Goal: Task Accomplishment & Management: Complete application form

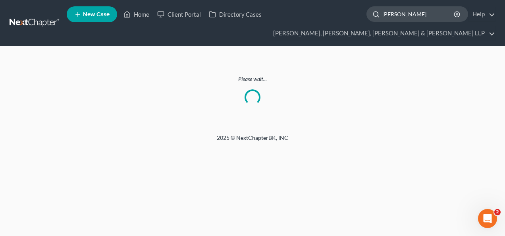
click at [411, 12] on input "[PERSON_NAME]" at bounding box center [418, 14] width 73 height 15
type input "[PERSON_NAME]"
click at [456, 14] on div "[PERSON_NAME]" at bounding box center [418, 13] width 102 height 15
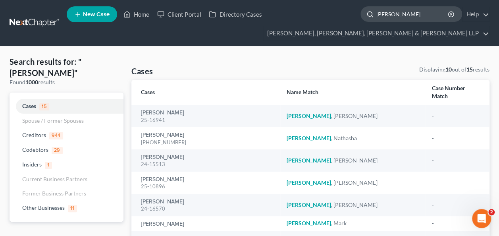
click at [413, 12] on input "[PERSON_NAME]" at bounding box center [413, 14] width 73 height 15
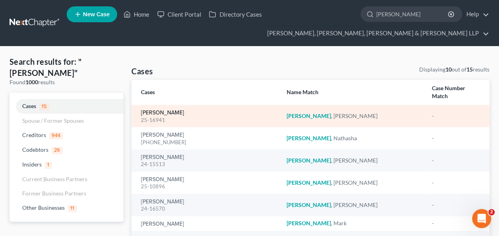
click at [164, 110] on link "[PERSON_NAME]" at bounding box center [162, 113] width 43 height 6
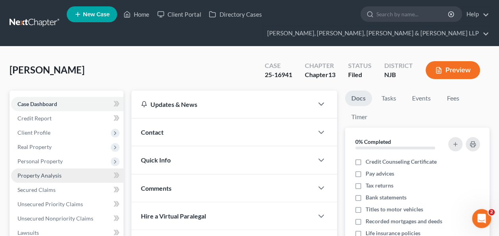
click at [54, 174] on span "Property Analysis" at bounding box center [39, 175] width 44 height 7
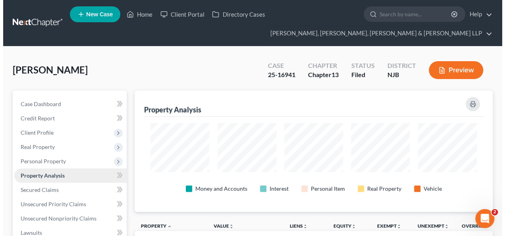
scroll to position [121, 358]
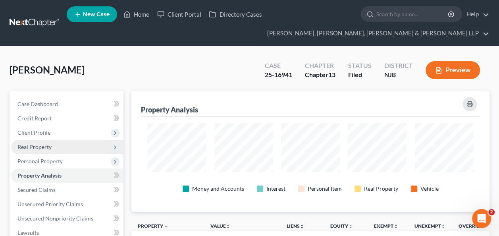
click at [51, 146] on span "Real Property" at bounding box center [34, 146] width 34 height 7
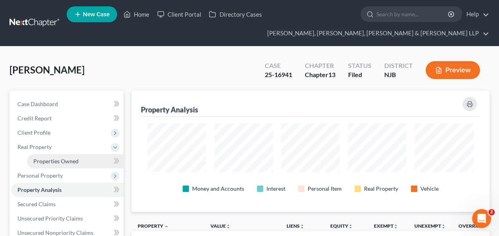
click at [58, 160] on span "Properties Owned" at bounding box center [55, 161] width 45 height 7
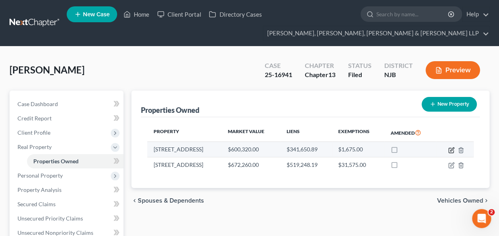
click at [453, 148] on icon "button" at bounding box center [451, 150] width 6 height 6
select select "33"
select select "3"
select select "1"
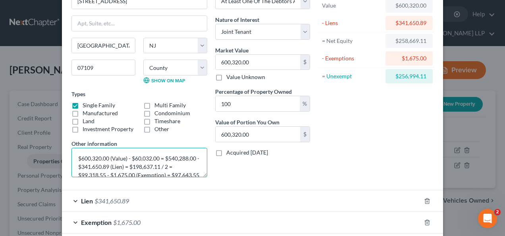
click at [86, 156] on textarea "$600,320.00 (Value) - $60,032.00 = $540,288.00 - $341.650.89 (Lien) = $198,637.…" at bounding box center [139, 162] width 136 height 29
click at [126, 155] on textarea "$540,000(Value) - $60,032.00 = $540,288.00 - $341.650.89 (Lien) = $198,637.11 /…" at bounding box center [139, 162] width 136 height 29
click at [154, 156] on textarea "$540,000(Value) - $54,000= $540,288.00 - $341.650.89 (Lien) = $198,637.11 / 2 =…" at bounding box center [139, 162] width 136 height 29
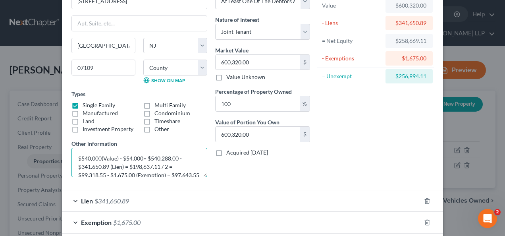
click at [154, 156] on textarea "$540,000(Value) - $54,000= $540,288.00 - $341.650.89 (Lien) = $198,637.11 / 2 =…" at bounding box center [139, 162] width 136 height 29
click at [164, 165] on textarea "$540,000(Value) - $54,000= $486,000- $341.650.89 (Lien) = $198,637.11 / 2 = $99…" at bounding box center [139, 162] width 136 height 29
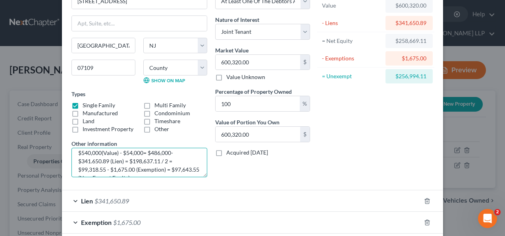
click at [135, 157] on textarea "$540,000(Value) - $54,000= $486,000- $341.650.89 (Lien) = $198,637.11 / 2 = $99…" at bounding box center [139, 162] width 136 height 29
click at [91, 167] on textarea "$540,000(Value) - $54,000= $486,000- $341.650.89 (Lien) = $144,349.11/ 2 = $99,…" at bounding box center [139, 162] width 136 height 29
click at [129, 167] on textarea "$540,000(Value) - $54,000= $486,000- $341.650.89 (Lien) = $144,349.11/ 2 = $72,…" at bounding box center [139, 162] width 136 height 29
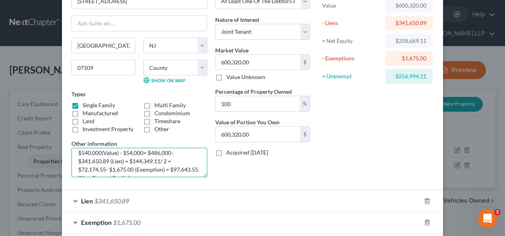
scroll to position [17, 0]
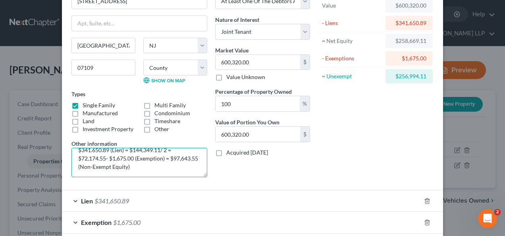
drag, startPoint x: 102, startPoint y: 163, endPoint x: 79, endPoint y: 164, distance: 23.0
click at [79, 164] on textarea "$540,000(Value) - $54,000= $486,000- $341.650.89 (Lien) = $144,349.11/ 2 = $72,…" at bounding box center [139, 162] width 136 height 29
click at [119, 164] on textarea "$540,000(Value) - $54,000= $486,000- $341.650.89 (Lien) = $144,349.11/ 2 = $72,…" at bounding box center [139, 162] width 136 height 29
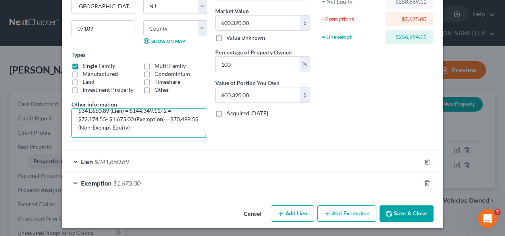
type textarea "$540,000(Value) - $54,000= $486,000- $341.650.89 (Lien) = $144,349.11/ 2 = $72,…"
click at [413, 209] on button "Save & Close" at bounding box center [407, 213] width 54 height 17
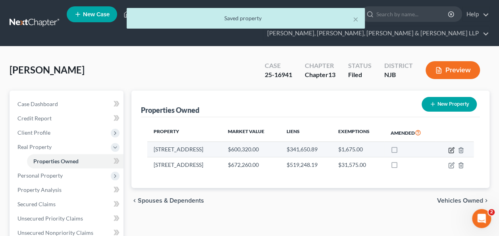
click at [450, 149] on icon "button" at bounding box center [452, 149] width 4 height 4
select select "33"
select select "6"
select select "3"
select select "1"
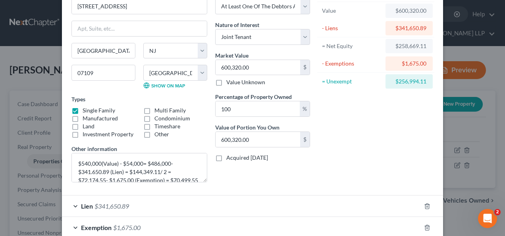
click at [418, 195] on div "Lien $341,650.89" at bounding box center [241, 205] width 359 height 21
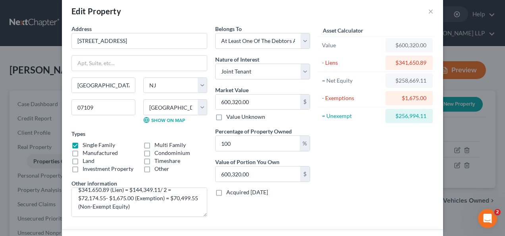
scroll to position [0, 0]
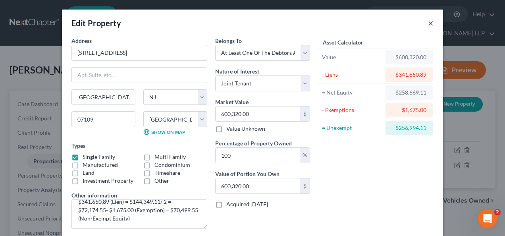
click at [429, 21] on button "×" at bounding box center [431, 23] width 6 height 10
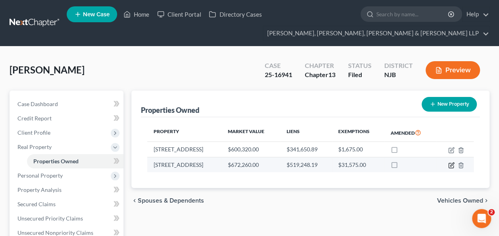
click at [451, 167] on icon "button" at bounding box center [451, 165] width 5 height 5
select select "33"
select select "6"
select select "0"
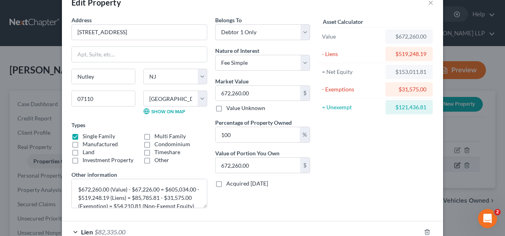
scroll to position [27, 0]
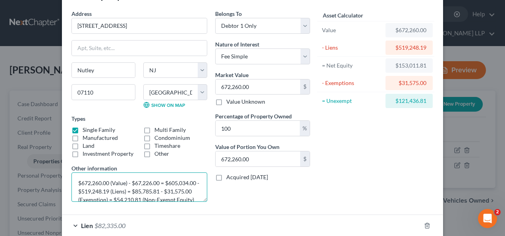
click at [87, 180] on textarea "$672,260.00 (Value) - $67,226.00 = $605,034.00 - $519,248.19 (Liens) = $85,785.…" at bounding box center [139, 186] width 136 height 29
click at [96, 183] on textarea "$672,260.00 (Value) - $67,226.00 = $605,034.00 - $519,248.19 (Liens) = $85,785.…" at bounding box center [139, 186] width 136 height 29
click at [141, 183] on textarea "$670,000 (Value) - $67,226.00 = $605,034.00 - $519,248.19 (Liens) = $85,785.81 …" at bounding box center [139, 186] width 136 height 29
click at [165, 182] on textarea "$670,000 (Value) - $67,000.00 = $605,034.00 - $519,248.19 (Liens) = $85,785.81 …" at bounding box center [139, 186] width 136 height 29
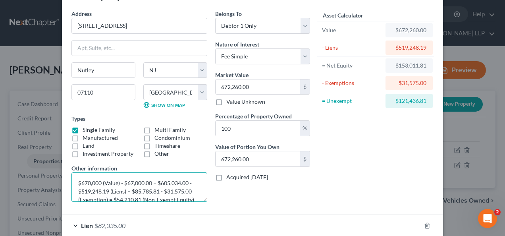
click at [168, 182] on textarea "$670,000 (Value) - $67,000.00 = $605,034.00 - $519,248.19 (Liens) = $85,785.81 …" at bounding box center [139, 186] width 136 height 29
click at [133, 190] on textarea "$670,000 (Value) - $67,000.00 = $603,000- $519,248.19 (Liens) = $85,785.81 - $3…" at bounding box center [139, 186] width 136 height 29
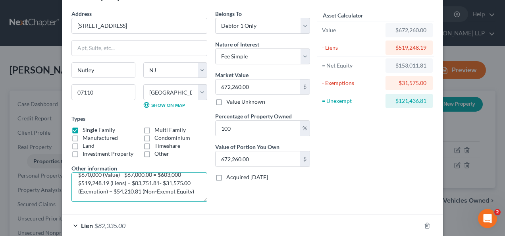
click at [124, 189] on textarea "$670,000 (Value) - $67,000.00 = $603,000- $519,248.19 (Liens) = $83,751.81- $31…" at bounding box center [139, 186] width 136 height 29
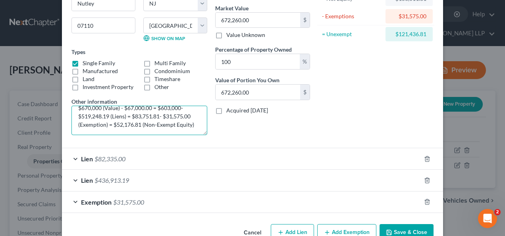
scroll to position [112, 0]
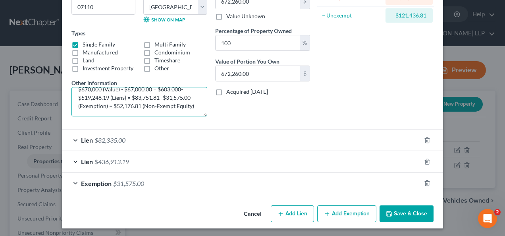
type textarea "$670,000 (Value) - $67,000.00 = $603,000- $519,248.19 (Liens) = $83,751.81- $31…"
click at [397, 212] on button "Save & Close" at bounding box center [407, 213] width 54 height 17
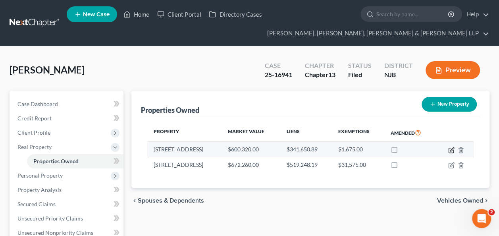
click at [452, 150] on icon "button" at bounding box center [451, 150] width 6 height 6
select select "33"
select select "6"
select select "3"
select select "1"
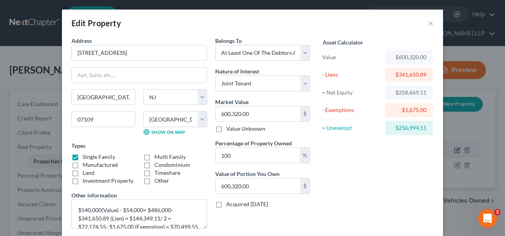
scroll to position [17, 0]
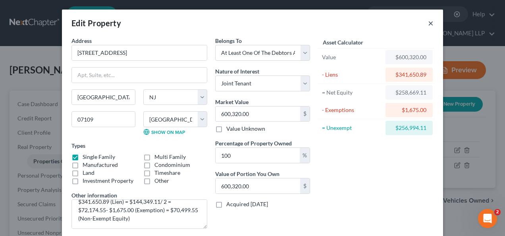
click at [428, 23] on button "×" at bounding box center [431, 23] width 6 height 10
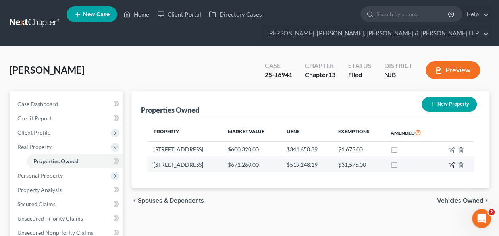
click at [450, 165] on icon "button" at bounding box center [451, 165] width 6 height 6
select select "33"
select select "6"
select select "0"
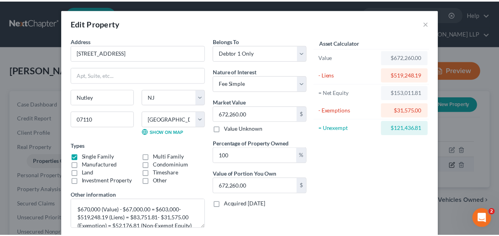
scroll to position [8, 0]
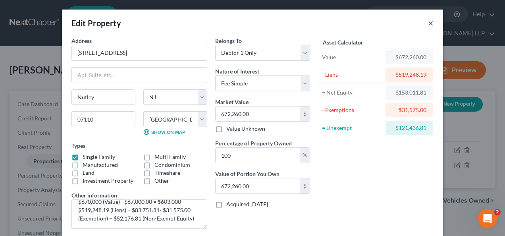
click at [428, 19] on button "×" at bounding box center [431, 23] width 6 height 10
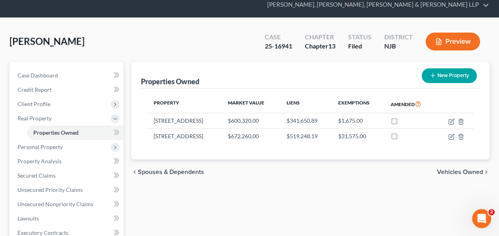
scroll to position [41, 0]
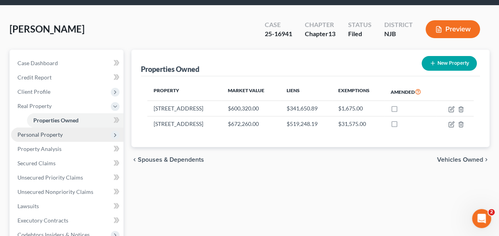
click at [54, 130] on span "Personal Property" at bounding box center [67, 134] width 112 height 14
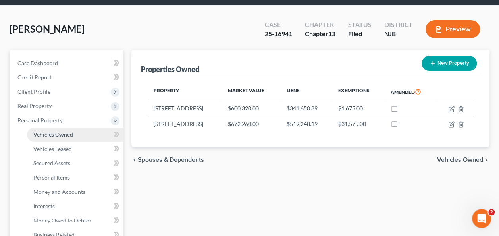
click at [73, 133] on link "Vehicles Owned" at bounding box center [75, 134] width 97 height 14
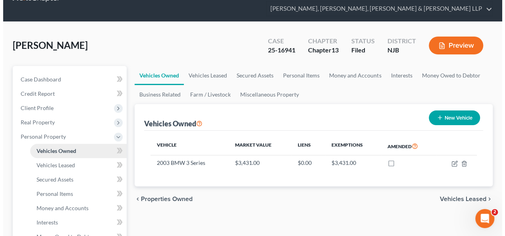
scroll to position [38, 0]
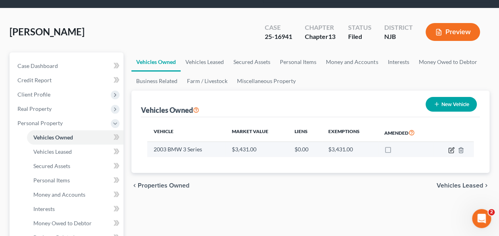
click at [452, 149] on icon "button" at bounding box center [451, 150] width 6 height 6
select select "0"
select select "23"
select select "2"
select select "0"
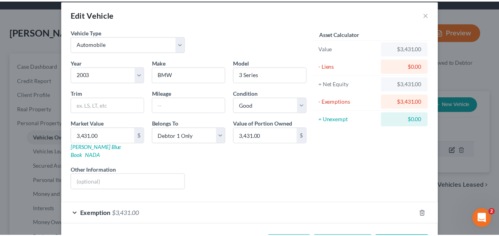
scroll to position [0, 0]
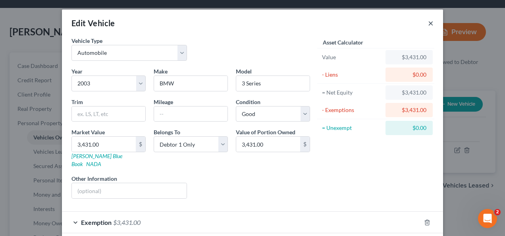
click at [428, 26] on button "×" at bounding box center [431, 23] width 6 height 10
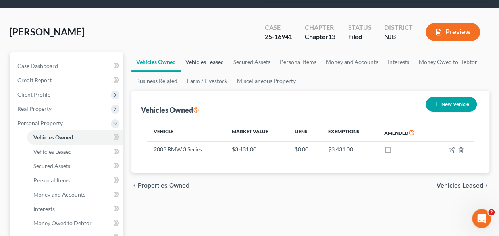
click at [224, 53] on link "Vehicles Leased" at bounding box center [205, 61] width 48 height 19
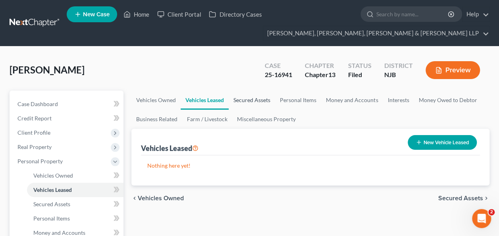
click at [251, 105] on link "Secured Assets" at bounding box center [252, 100] width 46 height 19
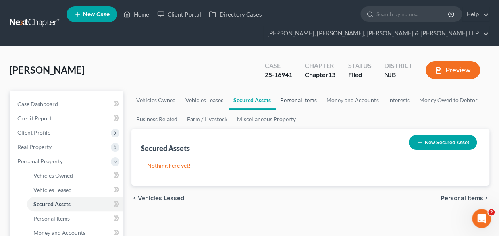
click at [302, 99] on link "Personal Items" at bounding box center [299, 100] width 46 height 19
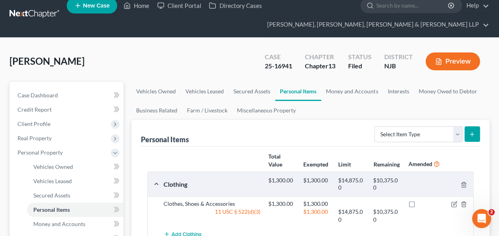
scroll to position [9, 0]
click at [360, 92] on link "Money and Accounts" at bounding box center [352, 91] width 62 height 19
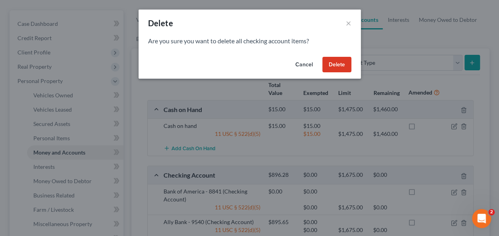
scroll to position [61, 0]
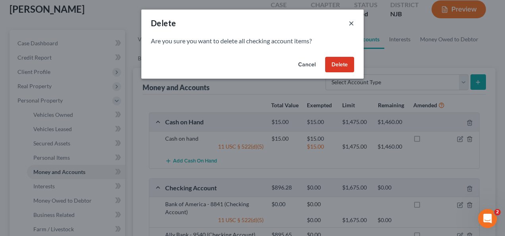
click at [353, 26] on button "×" at bounding box center [352, 23] width 6 height 10
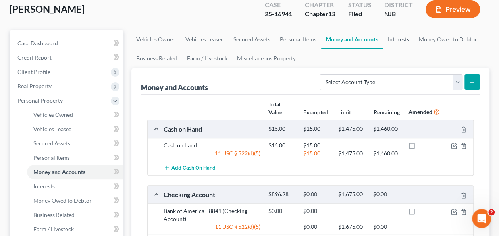
click at [394, 42] on link "Interests" at bounding box center [398, 39] width 31 height 19
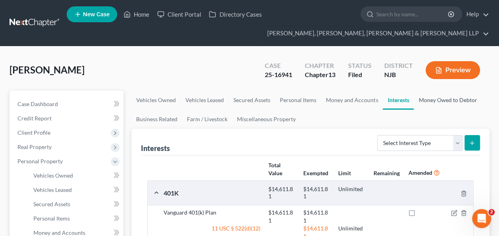
click at [453, 108] on link "Money Owed to Debtor" at bounding box center [448, 100] width 68 height 19
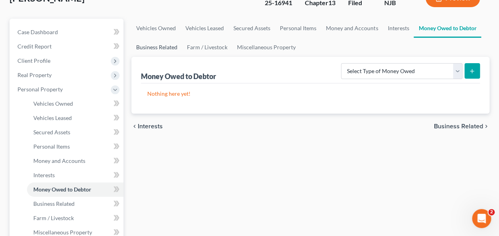
click at [145, 46] on link "Business Related" at bounding box center [156, 47] width 51 height 19
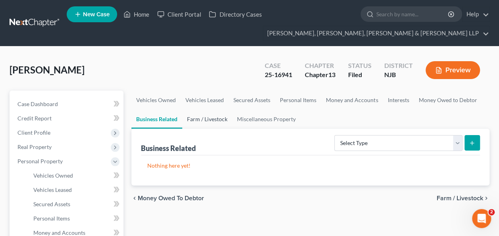
click at [206, 118] on link "Farm / Livestock" at bounding box center [207, 119] width 50 height 19
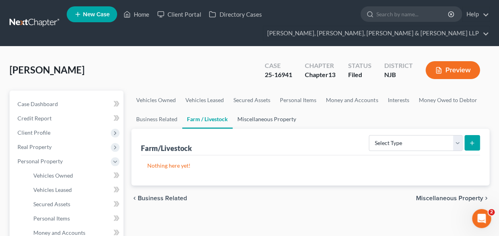
click at [258, 118] on link "Miscellaneous Property" at bounding box center [267, 119] width 68 height 19
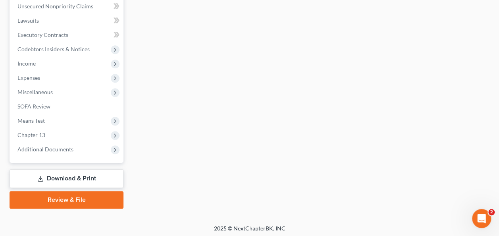
scroll to position [355, 0]
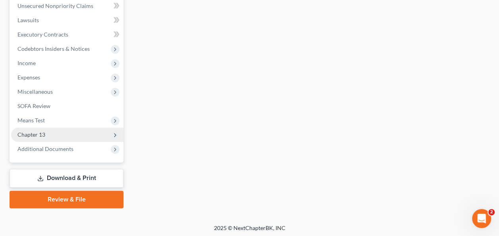
click at [23, 137] on span "Chapter 13" at bounding box center [67, 134] width 112 height 14
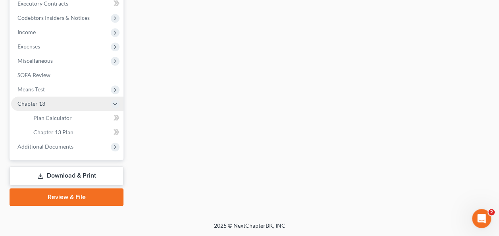
scroll to position [212, 0]
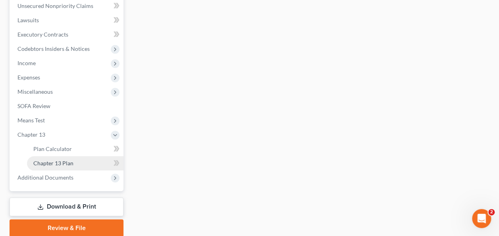
click at [52, 160] on span "Chapter 13 Plan" at bounding box center [53, 163] width 40 height 7
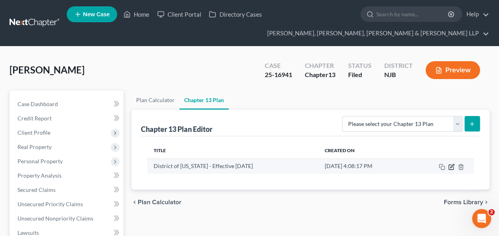
click at [452, 164] on icon "button" at bounding box center [451, 167] width 6 height 6
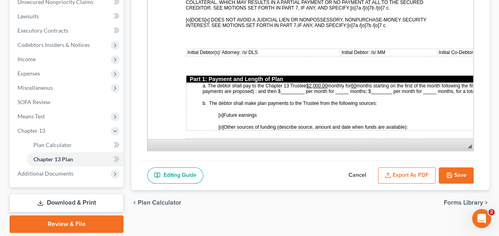
scroll to position [217, 0]
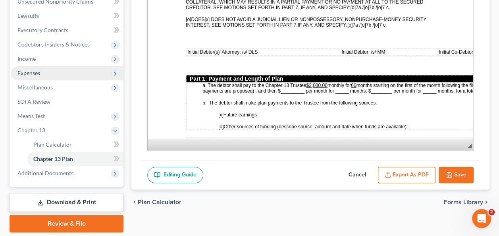
click at [31, 72] on span "Expenses" at bounding box center [28, 73] width 23 height 7
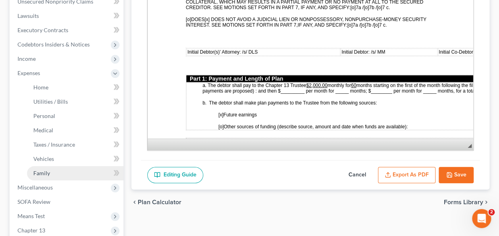
click at [43, 174] on span "Family" at bounding box center [41, 173] width 17 height 7
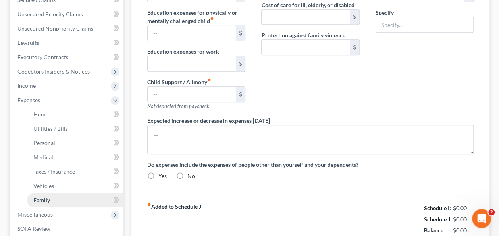
type input "0.00"
type input "407.00"
type input "0.00"
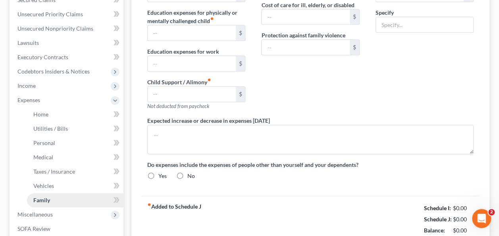
type input "0.00"
type input "187.00"
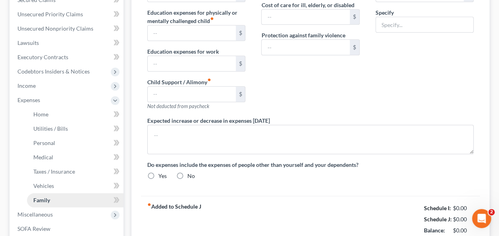
type input "Gym Membership"
radio input "true"
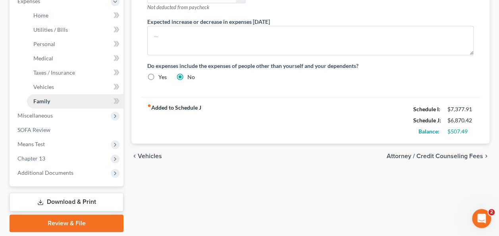
scroll to position [301, 0]
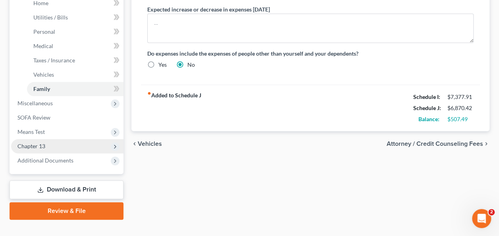
click at [30, 149] on span "Chapter 13" at bounding box center [67, 146] width 112 height 14
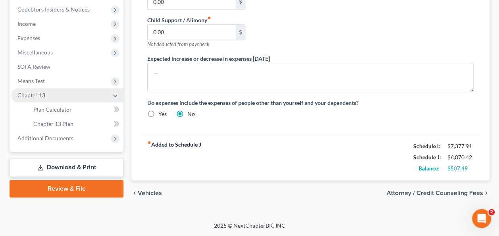
scroll to position [249, 0]
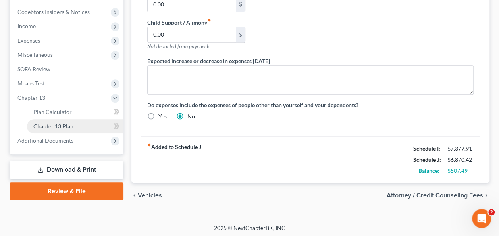
click at [43, 131] on link "Chapter 13 Plan" at bounding box center [75, 126] width 97 height 14
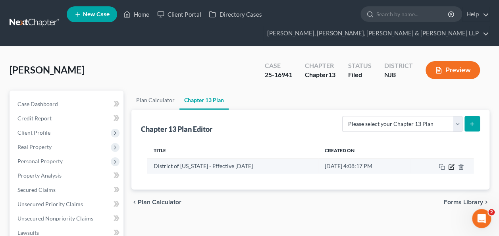
click at [451, 166] on icon "button" at bounding box center [451, 167] width 6 height 6
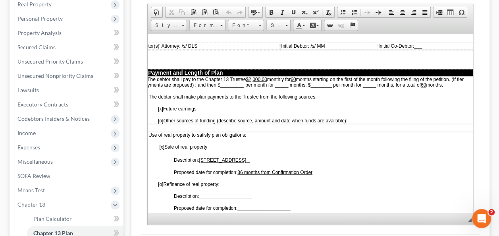
scroll to position [388, 53]
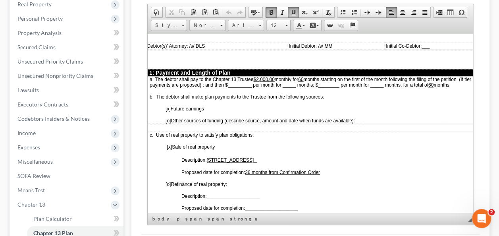
click at [252, 80] on span "months starting on the first of the month following the filing of the petition.…" at bounding box center [311, 81] width 322 height 11
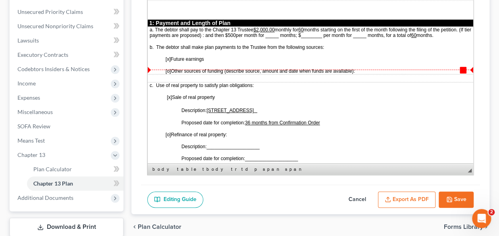
scroll to position [242, 0]
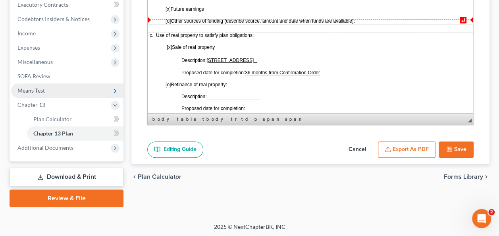
click at [28, 91] on span "Means Test" at bounding box center [30, 90] width 27 height 7
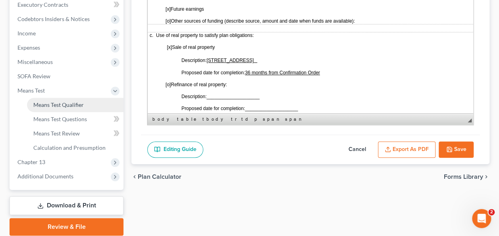
click at [41, 108] on link "Means Test Qualifier" at bounding box center [75, 105] width 97 height 14
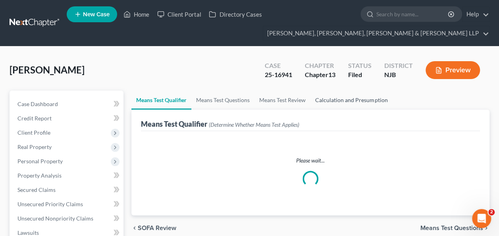
click at [365, 100] on link "Calculation and Presumption" at bounding box center [352, 100] width 82 height 19
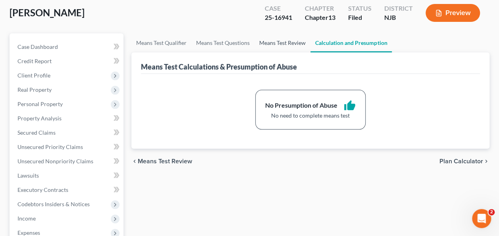
click at [276, 43] on link "Means Test Review" at bounding box center [283, 42] width 56 height 19
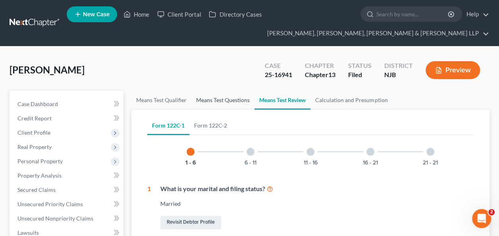
click at [230, 97] on link "Means Test Questions" at bounding box center [222, 100] width 63 height 19
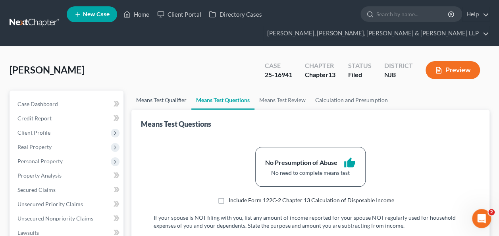
click at [171, 100] on link "Means Test Qualifier" at bounding box center [161, 100] width 60 height 19
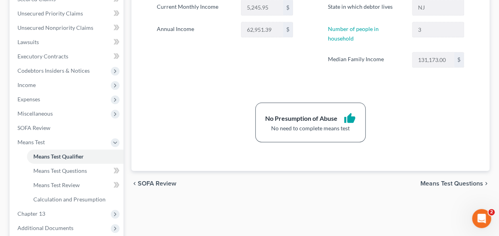
scroll to position [192, 0]
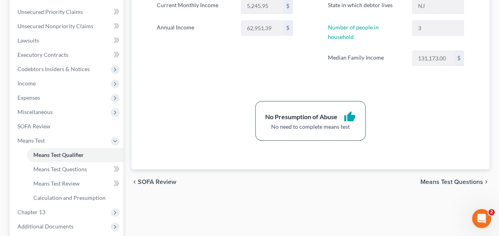
click at [446, 135] on div "Note: You must first complete Debtor Profile and Income sections to see calcula…" at bounding box center [310, 54] width 339 height 231
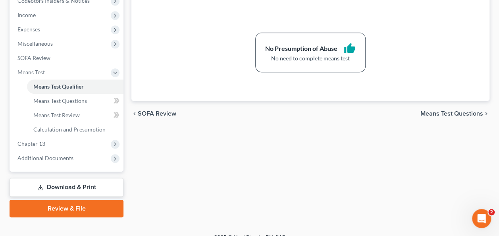
scroll to position [271, 0]
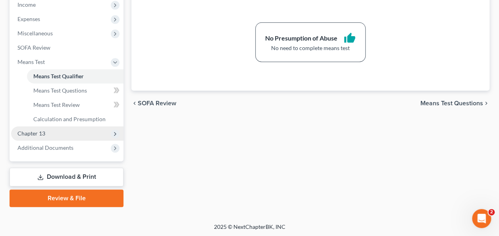
click at [76, 131] on span "Chapter 13" at bounding box center [67, 133] width 112 height 14
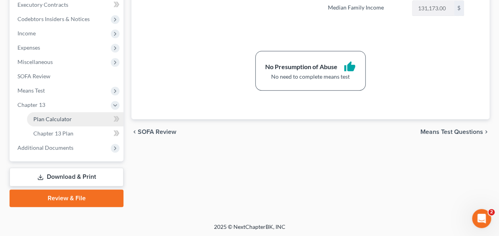
click at [77, 119] on link "Plan Calculator" at bounding box center [75, 119] width 97 height 14
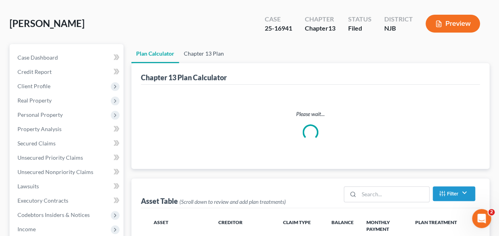
click at [205, 52] on link "Chapter 13 Plan" at bounding box center [204, 53] width 50 height 19
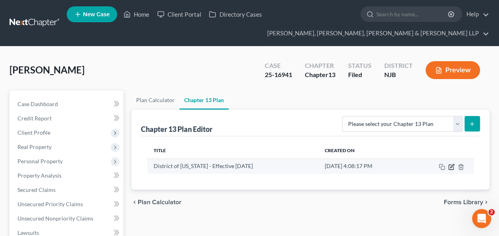
click at [453, 167] on icon "button" at bounding box center [451, 167] width 6 height 6
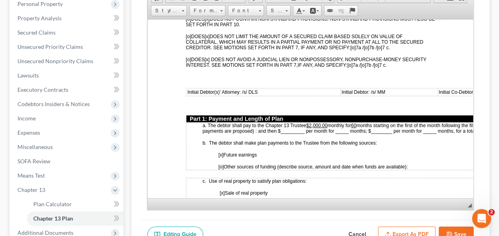
scroll to position [160, 0]
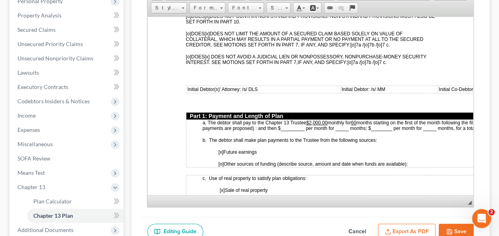
click at [436, 155] on td "a. The debtor shall pay to the Chapter 13 Trustee $2,000.00 monthly for 60 mont…" at bounding box center [360, 143] width 349 height 48
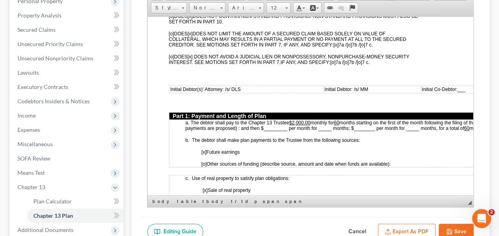
click at [431, 143] on td "a. The debtor shall pay to the Chapter 13 Trustee $2,000.00 monthly for 60 mont…" at bounding box center [343, 143] width 349 height 48
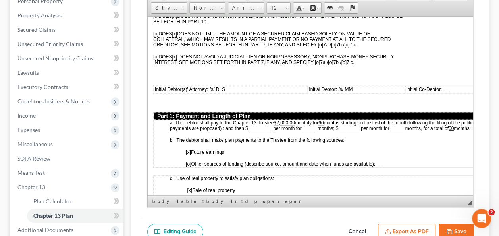
scroll to position [328, 33]
click at [279, 120] on u "$2,000.00" at bounding box center [283, 123] width 21 height 6
click at [326, 120] on span "months starting on the first of the month following the filing of the petition.…" at bounding box center [330, 124] width 322 height 12
drag, startPoint x: 269, startPoint y: 124, endPoint x: 246, endPoint y: 124, distance: 23.0
click at [246, 124] on span "months starting on the first of the month following the filing of the petition.…" at bounding box center [328, 125] width 319 height 11
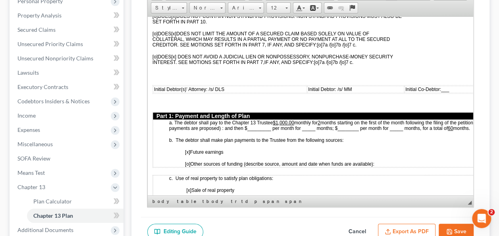
click at [275, 122] on span "months starting on the first of the month following the filing of the petition.…" at bounding box center [328, 125] width 319 height 11
drag, startPoint x: 267, startPoint y: 122, endPoint x: 248, endPoint y: 122, distance: 19.1
click at [248, 122] on span "months starting on the first of the month following the filing of the petition.…" at bounding box center [328, 125] width 319 height 11
click at [301, 122] on span "months starting on the first of the month following the filing of the petition.…" at bounding box center [328, 125] width 319 height 11
click at [288, 125] on span "months starting on the first of the month following the filing of the petition.…" at bounding box center [328, 125] width 319 height 11
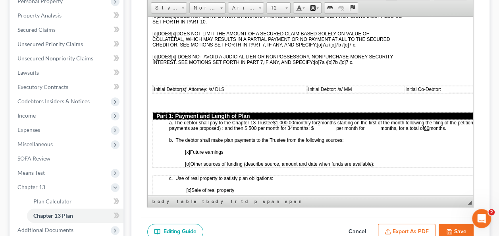
click at [288, 125] on span "months starting on the first of the month following the filing of the petition.…" at bounding box center [328, 125] width 319 height 11
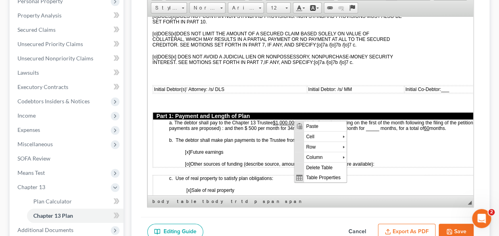
click at [291, 122] on span "months starting on the first of the month following the filing of the petition.…" at bounding box center [328, 125] width 319 height 11
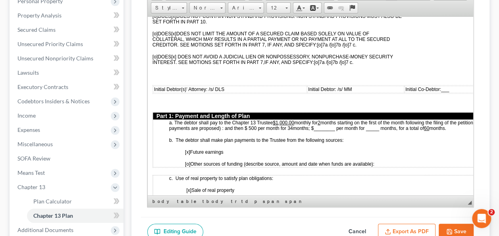
click at [290, 122] on span "months starting on the first of the month following the filing of the petition.…" at bounding box center [328, 125] width 319 height 11
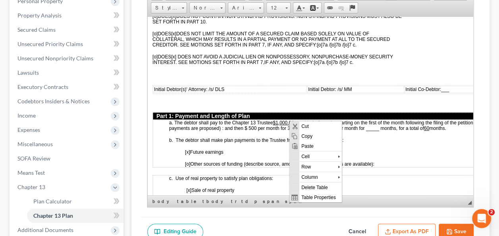
click at [265, 143] on td "a. The debtor shall pay to the Chapter 13 Trustee $1 ,000.00 monthly for 2 mont…" at bounding box center [327, 143] width 349 height 48
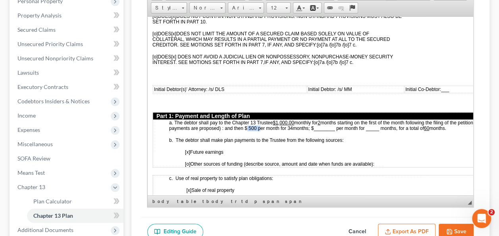
drag, startPoint x: 257, startPoint y: 120, endPoint x: 244, endPoint y: 121, distance: 13.5
click at [244, 121] on span "months starting on the first of the month following the filing of the petition.…" at bounding box center [328, 125] width 319 height 11
click at [224, 136] on span "b. The debtor shall make plan payments to the Trustee from the following source…" at bounding box center [256, 139] width 174 height 7
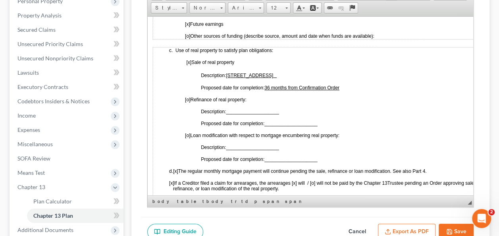
scroll to position [460, 33]
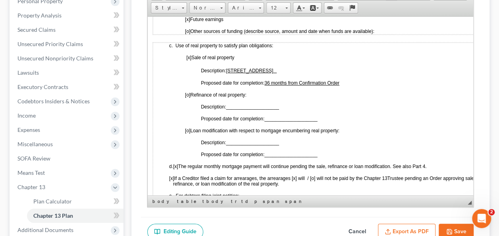
click at [268, 80] on span "36 months from Confirmation Order" at bounding box center [302, 83] width 75 height 6
click at [344, 80] on p "Proposed date for completion: 12 months from Confirmation Order" at bounding box center [351, 83] width 301 height 6
drag, startPoint x: 344, startPoint y: 77, endPoint x: 268, endPoint y: 73, distance: 76.0
click at [268, 80] on p "Proposed date for completion: 12 months from Confirmation Order" at bounding box center [351, 83] width 301 height 6
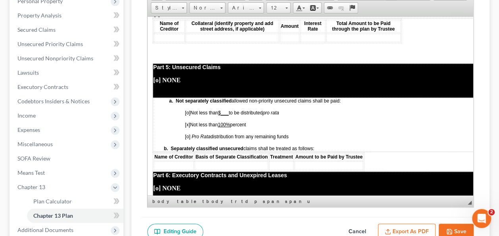
scroll to position [1504, 33]
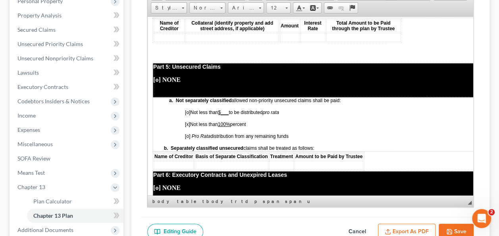
click at [189, 121] on span "[x]" at bounding box center [187, 124] width 5 height 6
click at [233, 121] on span "[o ] Not less than 100% percent" at bounding box center [215, 124] width 61 height 6
click at [233, 109] on span "[o] Not less than $___ to be distributed pro rata" at bounding box center [232, 112] width 94 height 6
click at [238, 109] on u "$122,67.36" at bounding box center [230, 112] width 24 height 6
click at [310, 109] on p "[o] Not less than $122,676.36 to be distributed pro rata" at bounding box center [343, 112] width 317 height 6
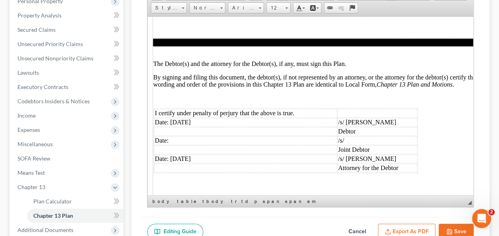
scroll to position [165, 0]
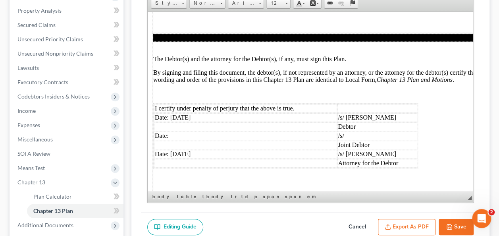
click at [176, 113] on td "Date: [DATE]" at bounding box center [245, 117] width 183 height 9
click at [181, 113] on td "Date: [DATE]" at bounding box center [245, 117] width 183 height 9
click at [183, 113] on td "Date: [DATE]" at bounding box center [245, 117] width 183 height 9
click at [174, 149] on td "Date: [DATE]" at bounding box center [245, 153] width 183 height 9
click at [176, 149] on td "Date: [DATE]" at bounding box center [245, 153] width 183 height 9
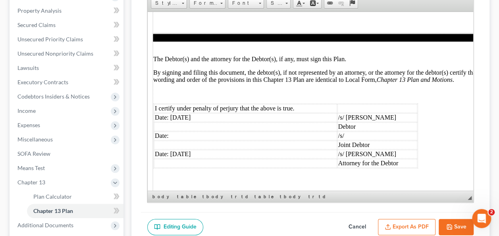
click at [182, 149] on td "Date: [DATE]" at bounding box center [245, 153] width 183 height 9
click at [461, 220] on button "Save" at bounding box center [456, 227] width 35 height 17
